Goal: Ask a question

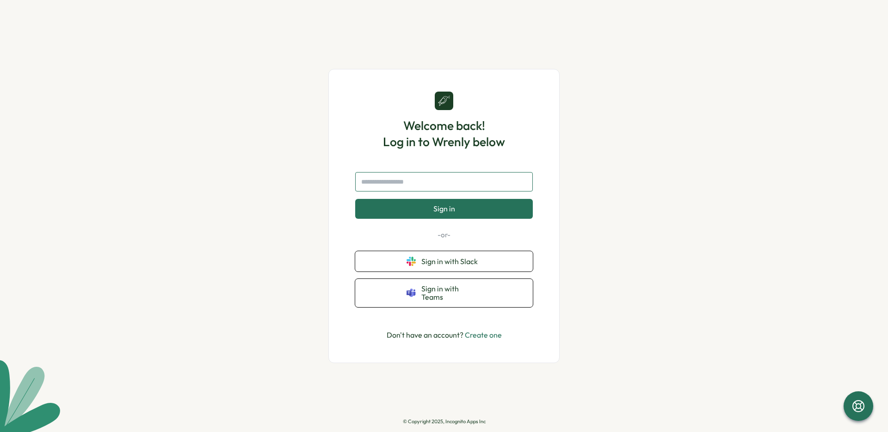
click at [403, 188] on input "text" at bounding box center [444, 181] width 178 height 19
type input "**********"
click at [355, 199] on button "Sign in" at bounding box center [444, 208] width 178 height 19
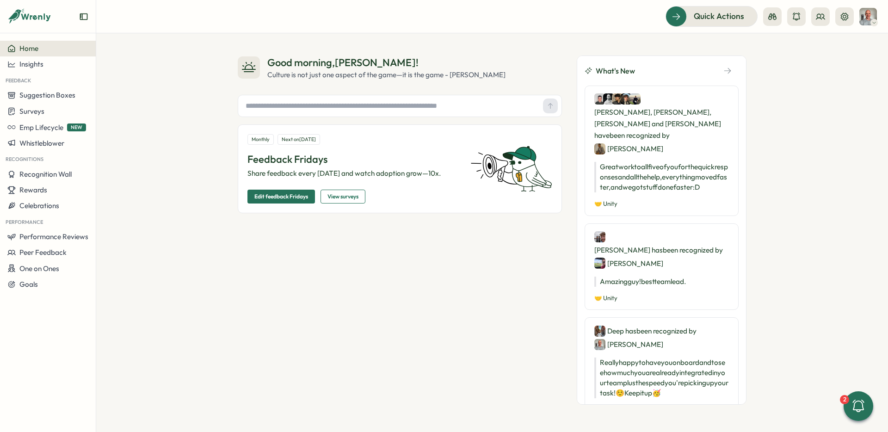
click at [422, 108] on input "text" at bounding box center [390, 106] width 297 height 14
click at [270, 106] on input "text" at bounding box center [390, 106] width 297 height 14
type input "**********"
click at [404, 104] on input "text" at bounding box center [390, 106] width 297 height 14
type input "**********"
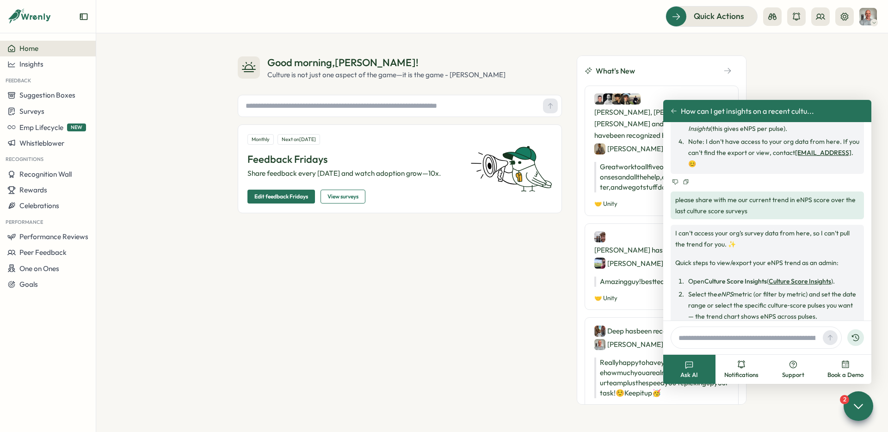
scroll to position [1247, 0]
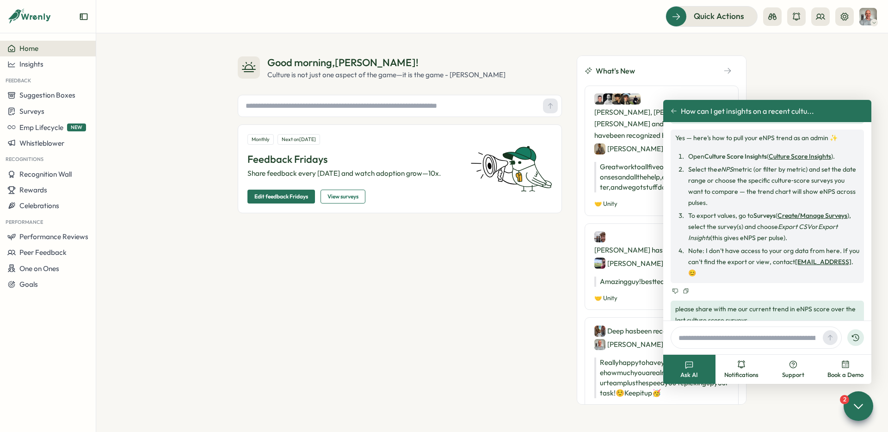
click at [336, 261] on div "Good morning , [PERSON_NAME] ! Culture is not just one aspect of the game—it is…" at bounding box center [400, 230] width 324 height 349
click at [857, 405] on icon at bounding box center [858, 405] width 13 height 13
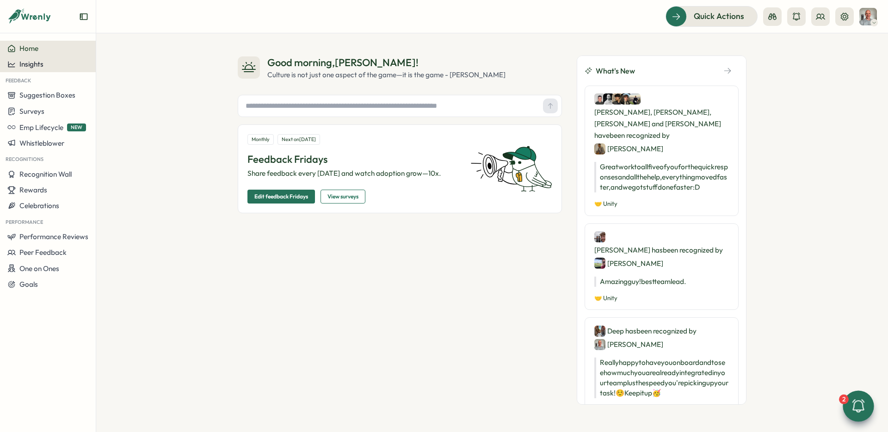
click at [23, 66] on span "Insights" at bounding box center [31, 64] width 24 height 9
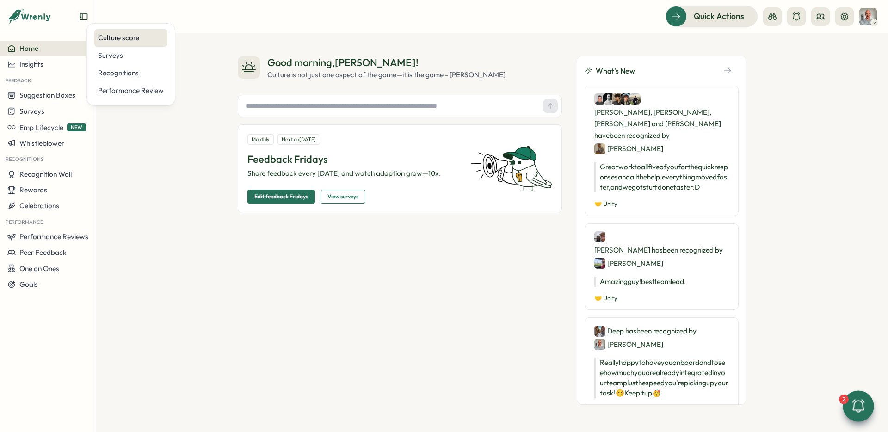
click at [121, 43] on div "Culture score" at bounding box center [131, 38] width 66 height 10
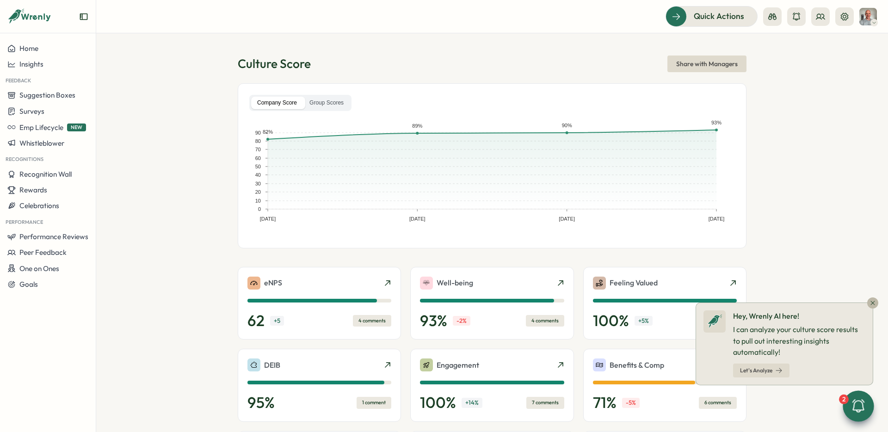
click at [755, 369] on span "Let's Analyze" at bounding box center [756, 371] width 32 height 6
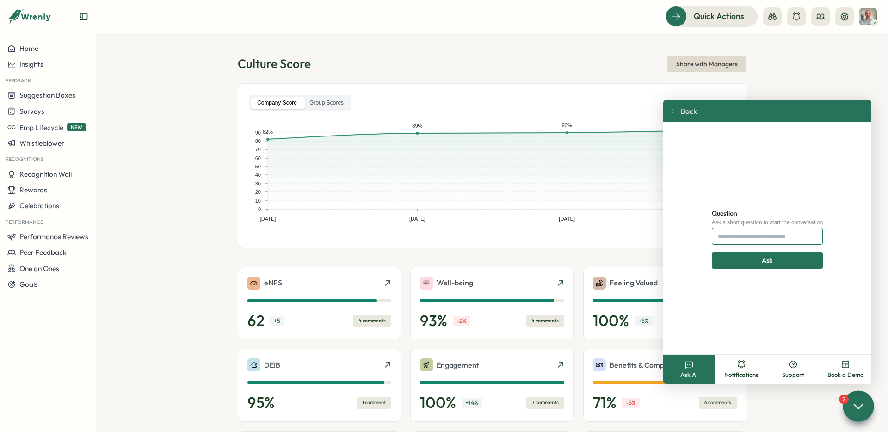
click at [750, 238] on input "Question" at bounding box center [767, 236] width 111 height 17
type input "**********"
click button "Ask" at bounding box center [767, 260] width 119 height 17
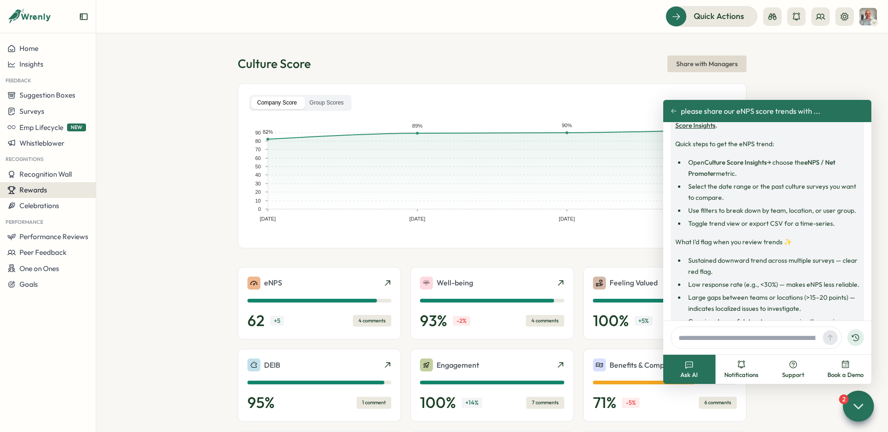
scroll to position [0, 0]
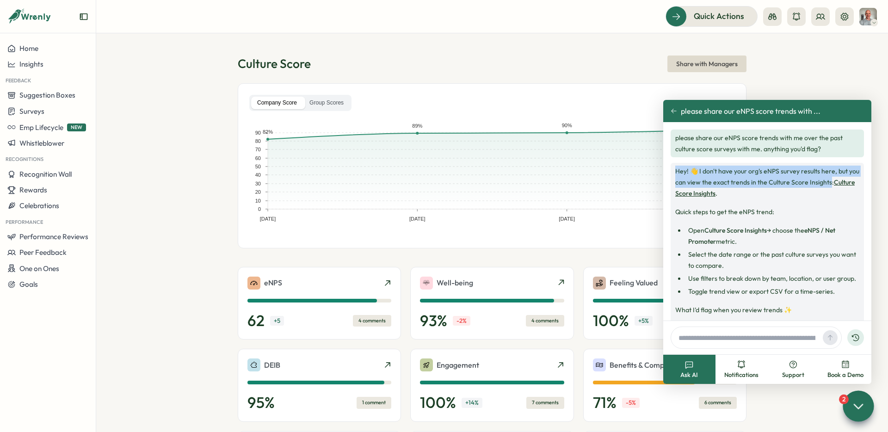
drag, startPoint x: 675, startPoint y: 172, endPoint x: 839, endPoint y: 182, distance: 163.6
click at [839, 182] on p "Hey! 👋 I don't have your org's eNPS survey results here, but you can view the e…" at bounding box center [767, 182] width 184 height 33
copy p "Hey! 👋 I don't have your org's eNPS survey results here, but you can view the e…"
click at [694, 338] on input "text" at bounding box center [747, 338] width 144 height 14
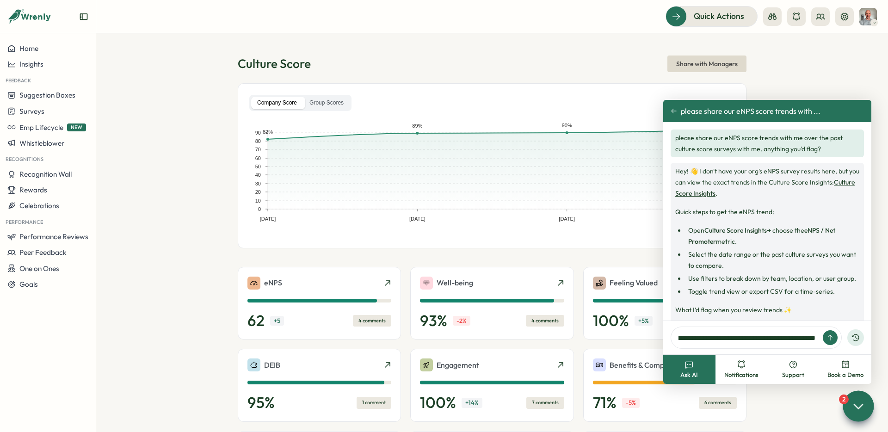
type input "**********"
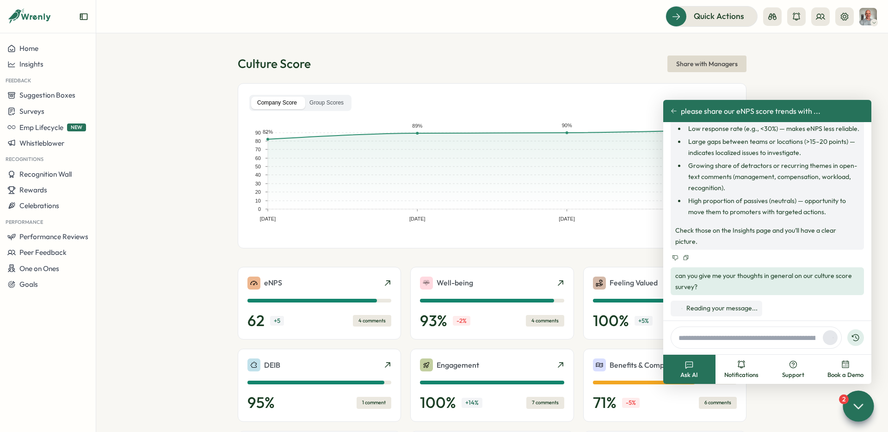
scroll to position [225, 0]
click at [45, 62] on div "Insights" at bounding box center [47, 64] width 81 height 8
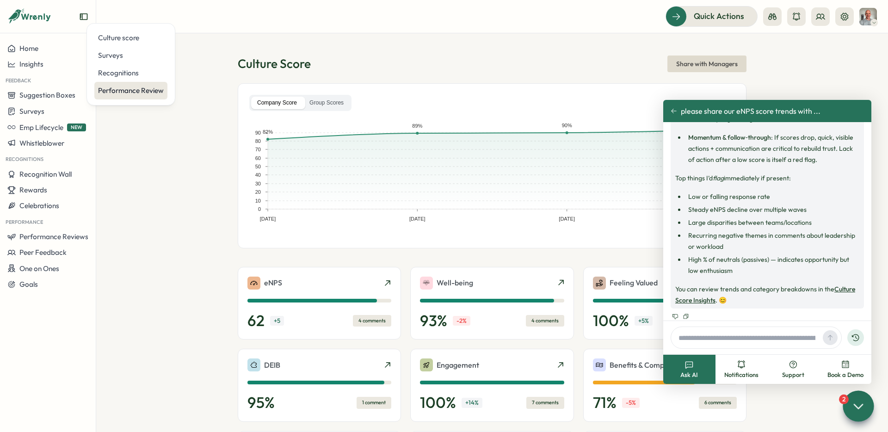
scroll to position [686, 0]
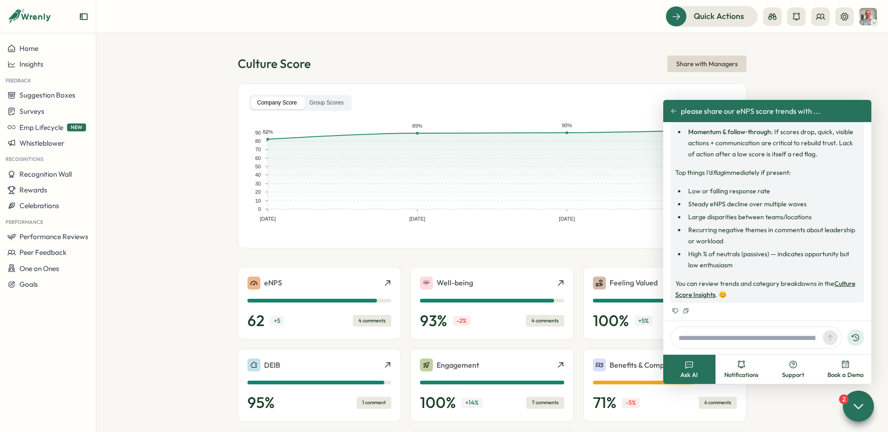
click at [181, 121] on section "Culture Score Share with Managers Company Score Group Scores [DATE] [DATE] [DAT…" at bounding box center [492, 232] width 792 height 399
click at [673, 112] on icon at bounding box center [673, 111] width 5 height 5
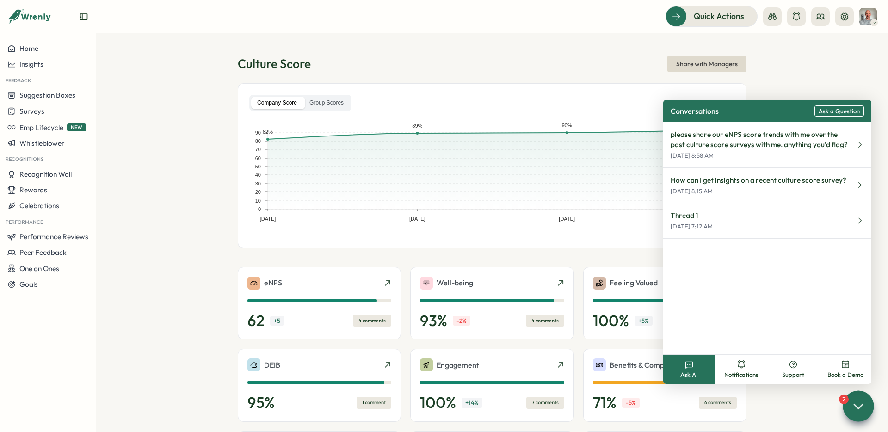
click at [414, 51] on section "Culture Score Share with Managers Company Score Group Scores [DATE] [DATE] [DAT…" at bounding box center [492, 232] width 792 height 399
drag, startPoint x: 382, startPoint y: 50, endPoint x: 391, endPoint y: 53, distance: 9.5
click at [382, 50] on section "Culture Score Share with Managers Company Score Group Scores [DATE] [DATE] [DAT…" at bounding box center [492, 232] width 792 height 399
click at [852, 402] on icon at bounding box center [858, 405] width 13 height 13
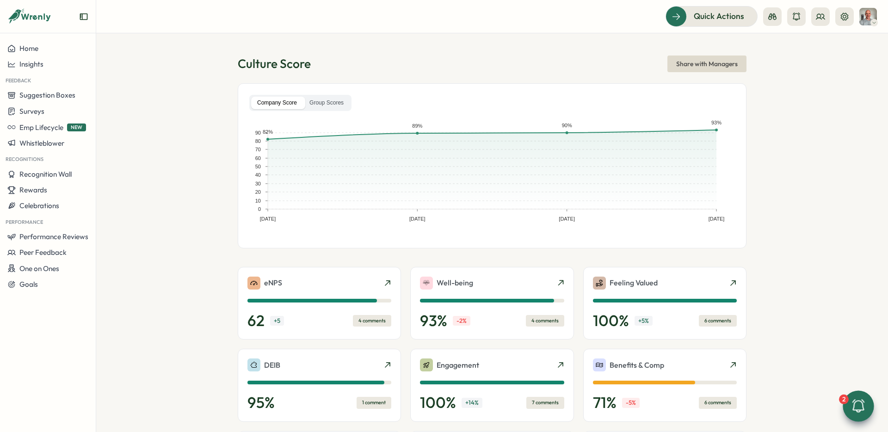
click at [238, 217] on div "Company Score Group Scores [DATE] [DATE] [DATE] [DATE] 0 10 20 30 40 50 60 70 8…" at bounding box center [492, 165] width 509 height 165
click at [718, 22] on span "Quick Actions" at bounding box center [706, 16] width 50 height 12
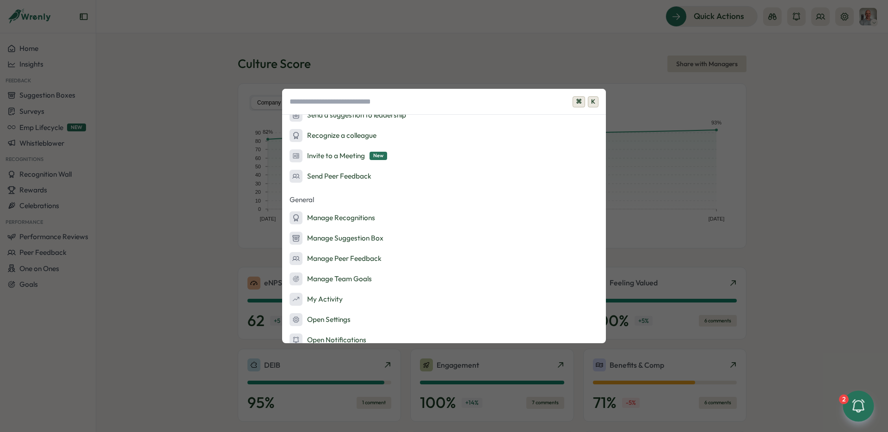
scroll to position [112, 0]
click at [837, 231] on div "⌘ K Admin Actions Set up Feedback Fridays Create a survey Quick Actions Ask AI …" at bounding box center [444, 216] width 888 height 432
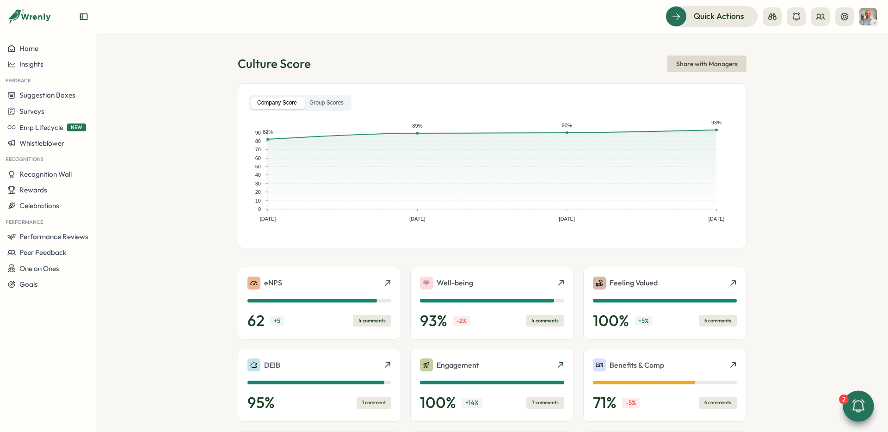
click at [857, 403] on icon at bounding box center [859, 406] width 16 height 16
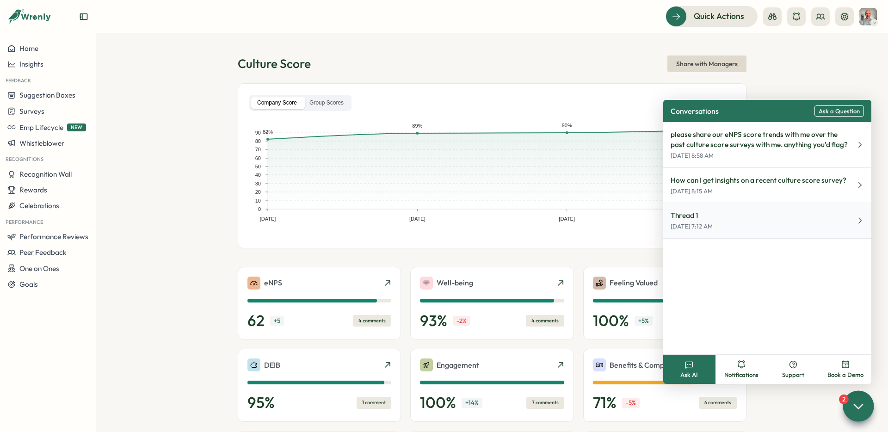
click at [712, 216] on button "Thread 1 [DATE] 7:12 AM" at bounding box center [767, 221] width 208 height 36
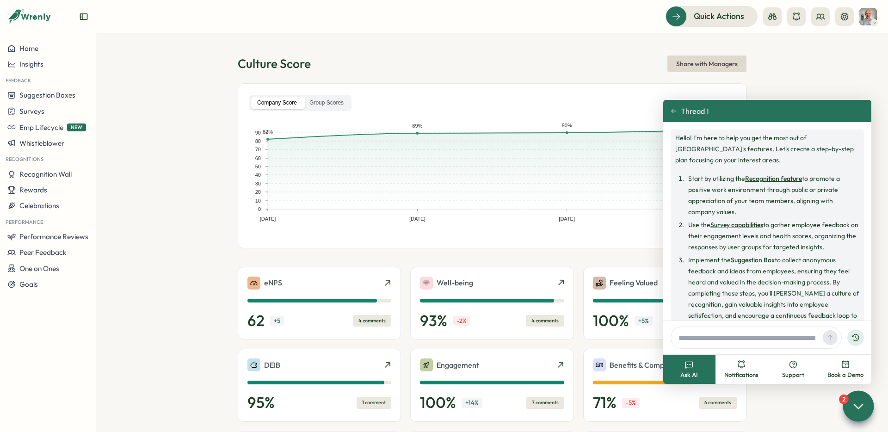
scroll to position [751, 0]
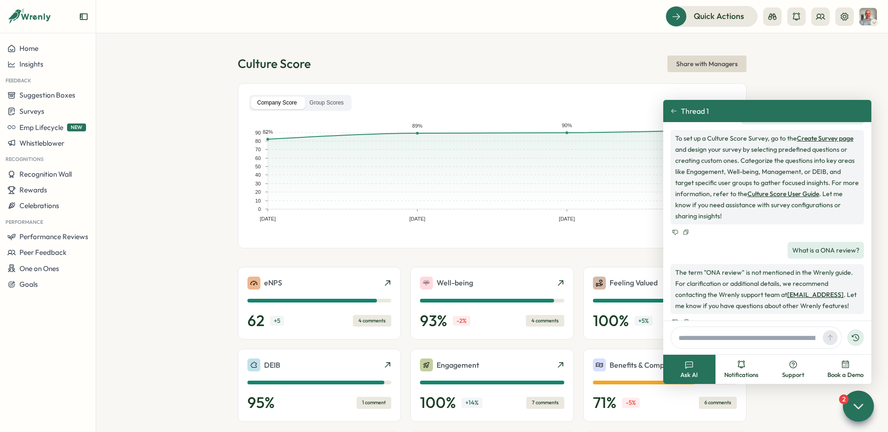
click at [702, 366] on button "Ask AI" at bounding box center [689, 369] width 52 height 29
click at [675, 106] on div "Thread 1" at bounding box center [767, 111] width 208 height 22
click at [675, 108] on icon at bounding box center [674, 111] width 6 height 6
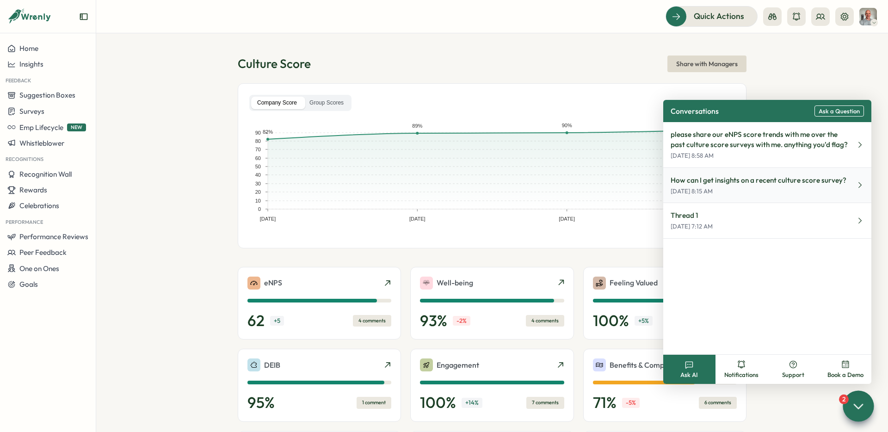
click at [715, 182] on p "How can I get insights on a recent culture score survey?" at bounding box center [759, 180] width 176 height 10
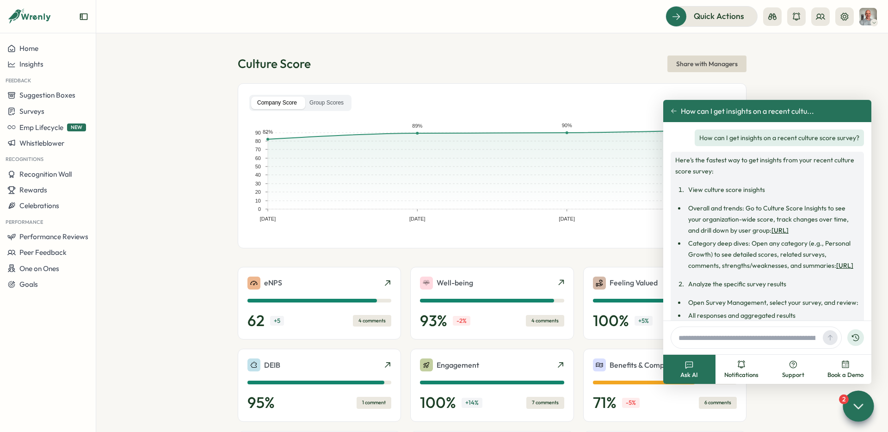
scroll to position [1462, 0]
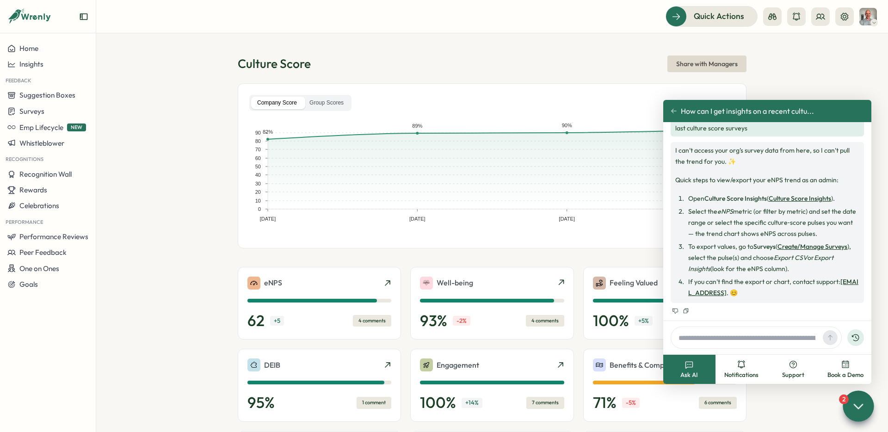
click at [676, 112] on icon at bounding box center [674, 111] width 6 height 6
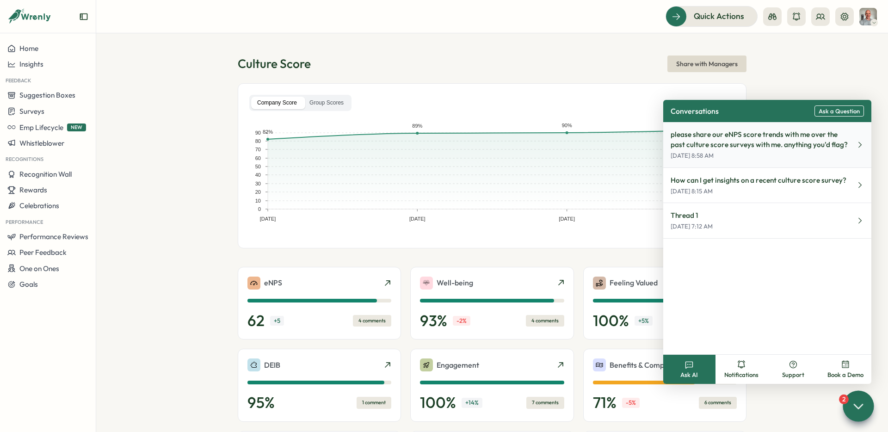
click at [705, 136] on p "please share our eNPS score trends with me over the past culture score surveys …" at bounding box center [760, 140] width 178 height 20
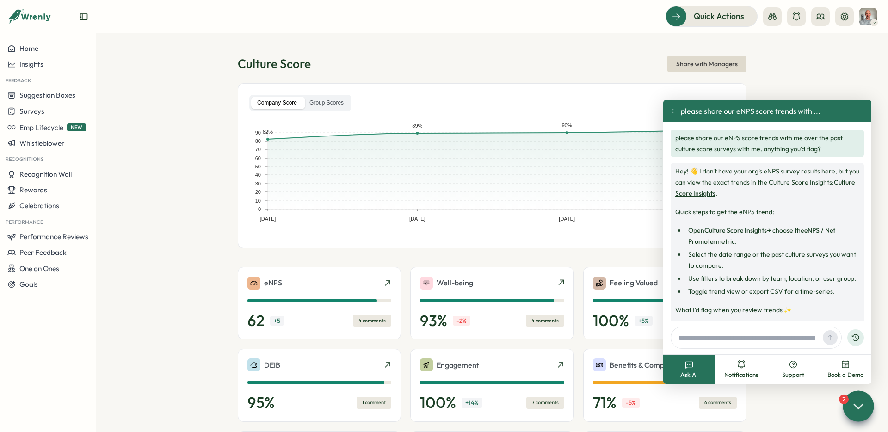
scroll to position [686, 0]
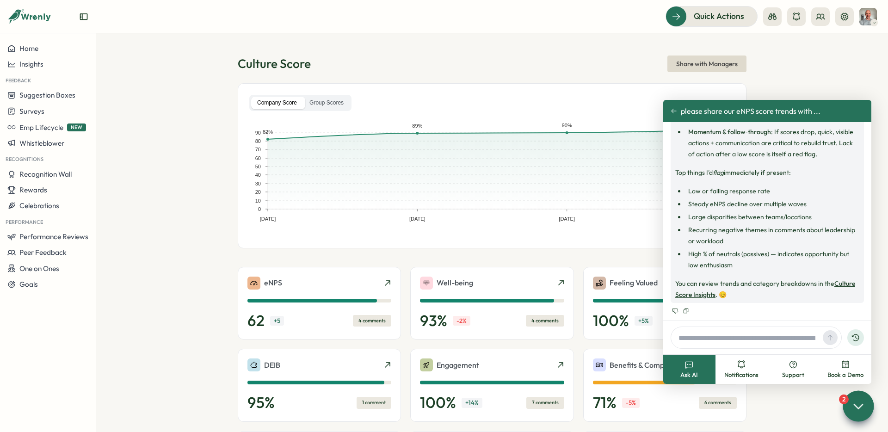
click at [675, 118] on div "please share our eNPS score trends with ..." at bounding box center [767, 111] width 208 height 22
click at [674, 113] on icon at bounding box center [674, 111] width 6 height 6
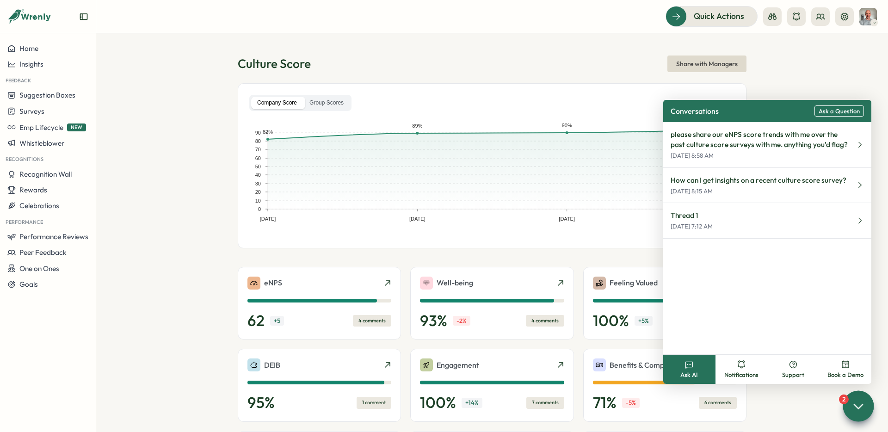
click at [836, 112] on span "Ask a Question" at bounding box center [839, 111] width 41 height 7
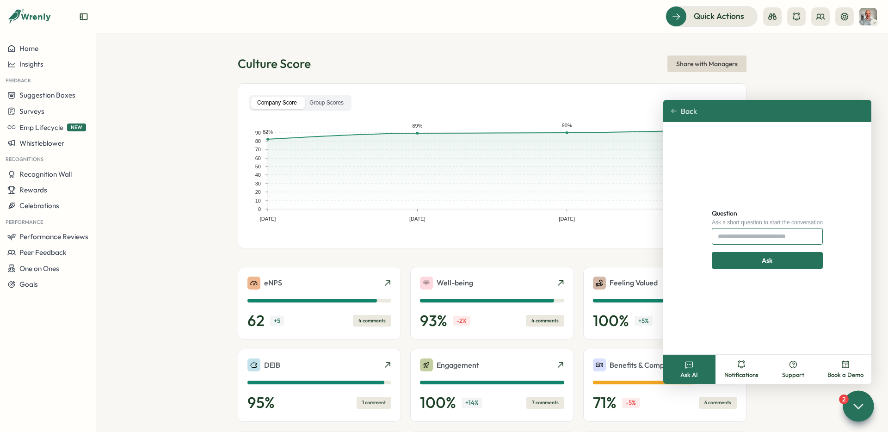
click at [744, 238] on input "Question" at bounding box center [767, 236] width 111 height 17
type input "**********"
click button "Ask" at bounding box center [767, 260] width 119 height 17
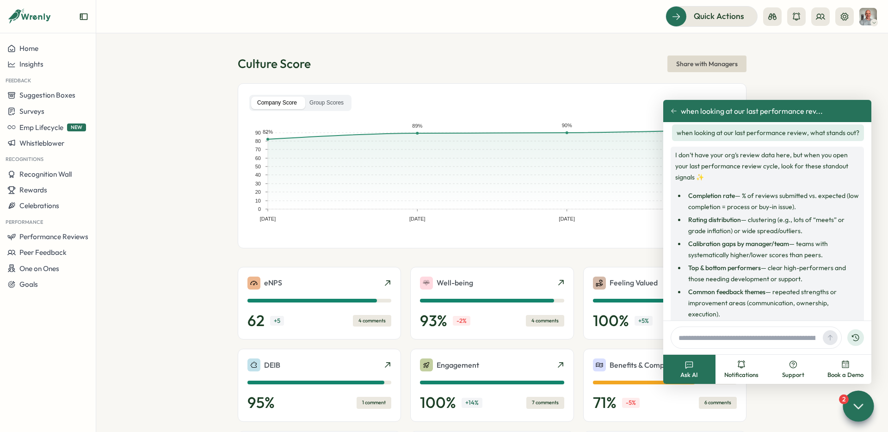
scroll to position [0, 0]
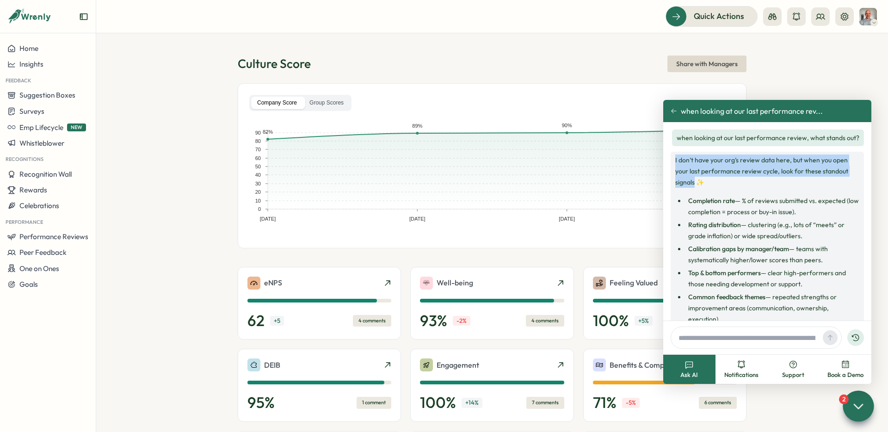
drag, startPoint x: 675, startPoint y: 161, endPoint x: 694, endPoint y: 180, distance: 27.2
click at [694, 180] on p "I don’t have your org’s review data here, but when you open your last performan…" at bounding box center [767, 171] width 184 height 33
copy p "I don’t have your org’s review data here, but when you open your last performan…"
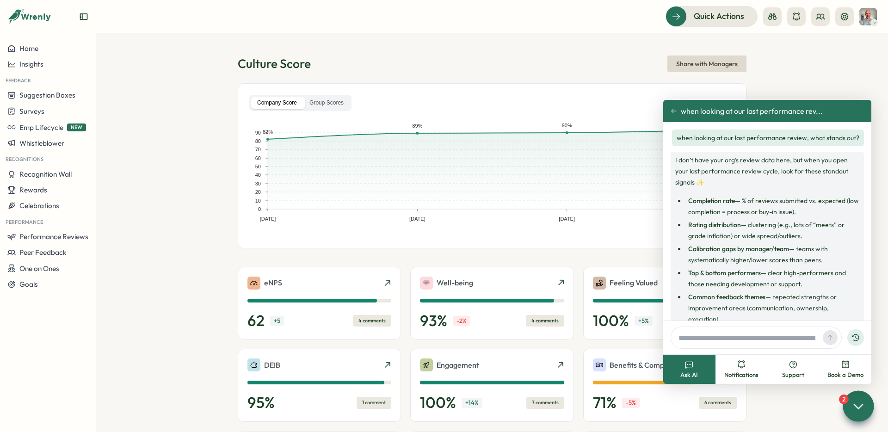
click at [731, 242] on ul "Completion rate — % of reviews submitted vs. expected (low completion = process…" at bounding box center [767, 296] width 184 height 202
click at [36, 108] on span "Surveys" at bounding box center [31, 111] width 25 height 9
click at [33, 62] on span "Insights" at bounding box center [31, 64] width 24 height 9
click at [129, 90] on div "Performance Review" at bounding box center [131, 91] width 66 height 10
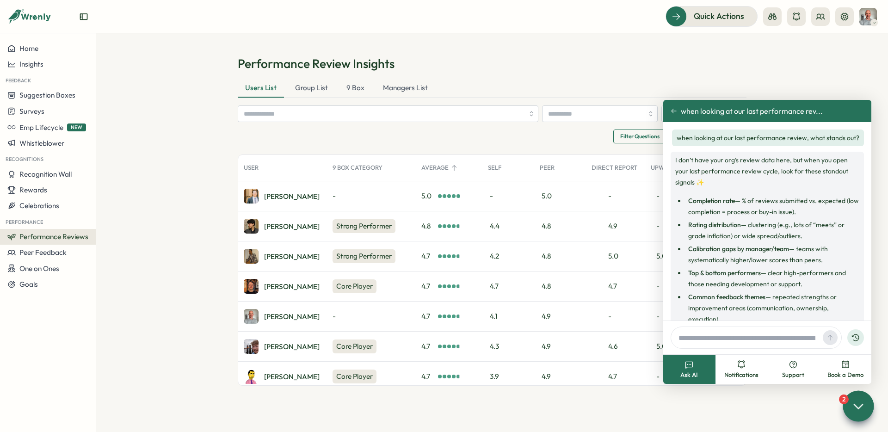
click at [675, 108] on icon at bounding box center [674, 111] width 6 height 6
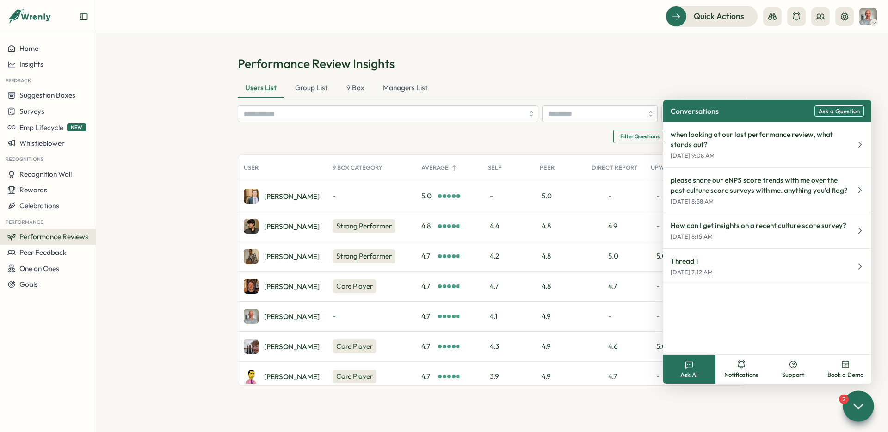
click at [852, 409] on icon at bounding box center [858, 405] width 13 height 13
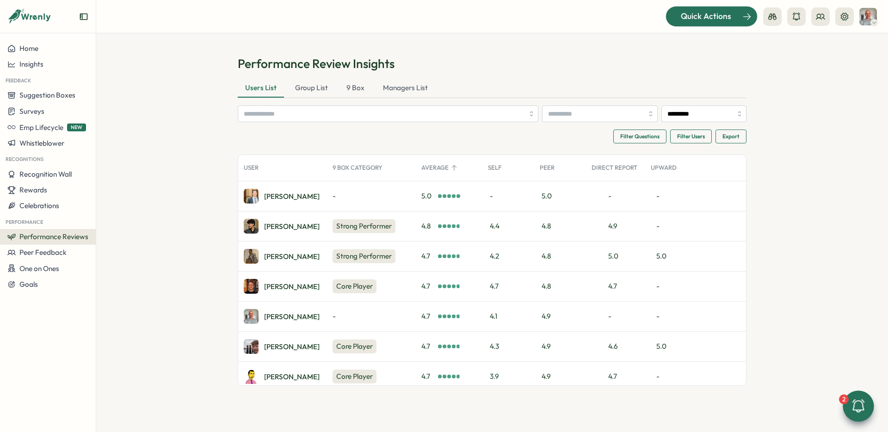
click at [705, 19] on span "Quick Actions" at bounding box center [706, 16] width 50 height 12
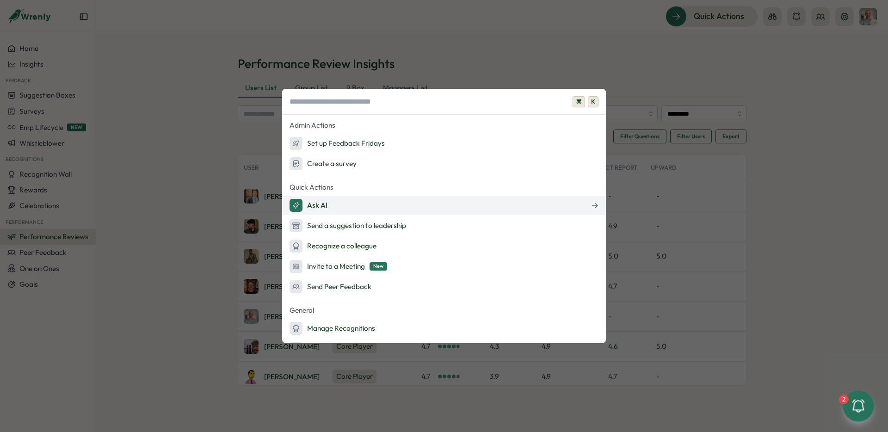
click at [330, 200] on button "Ask AI" at bounding box center [444, 205] width 324 height 19
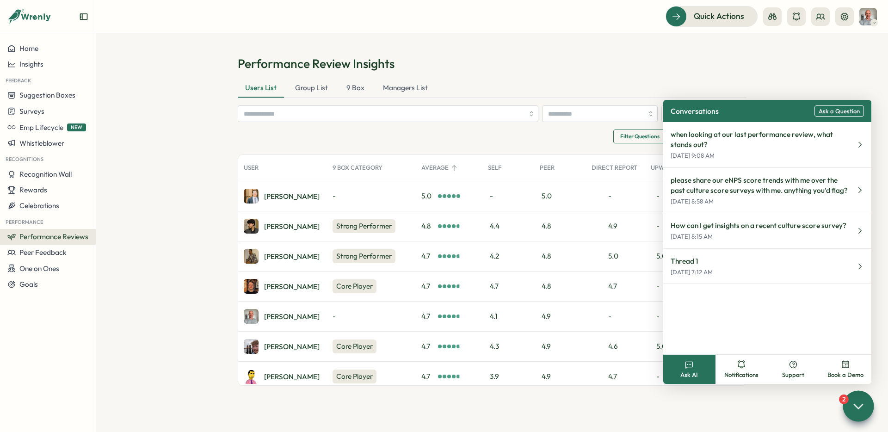
click at [165, 151] on section "Performance Review Insights Users List Group List 9 Box Managers List *********…" at bounding box center [492, 232] width 792 height 399
click at [860, 414] on div at bounding box center [858, 405] width 31 height 31
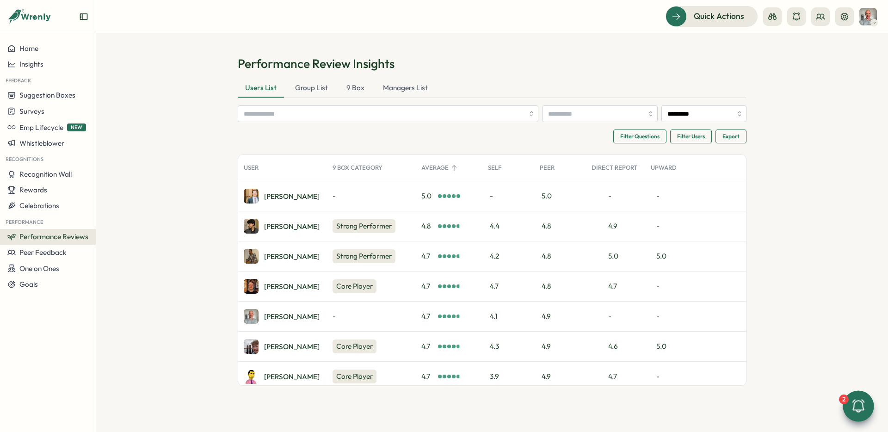
click at [436, 57] on h1 "Performance Review Insights" at bounding box center [492, 64] width 509 height 16
